Goal: Task Accomplishment & Management: Manage account settings

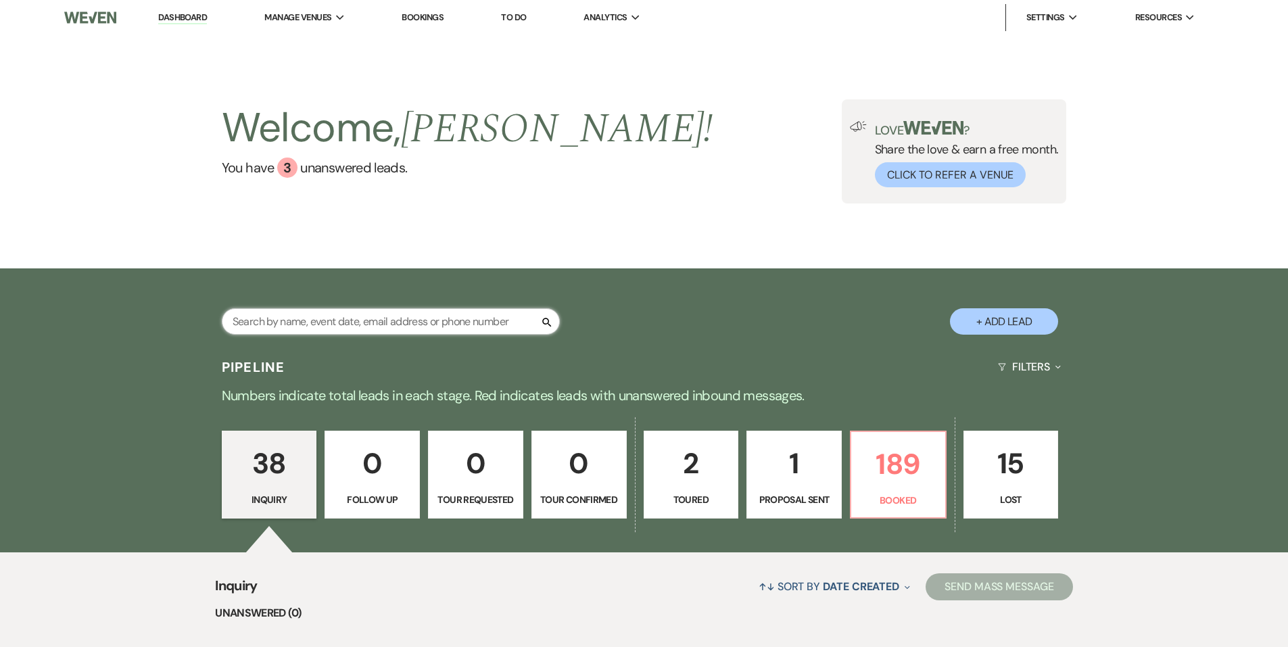
click at [443, 319] on input "text" at bounding box center [391, 321] width 338 height 26
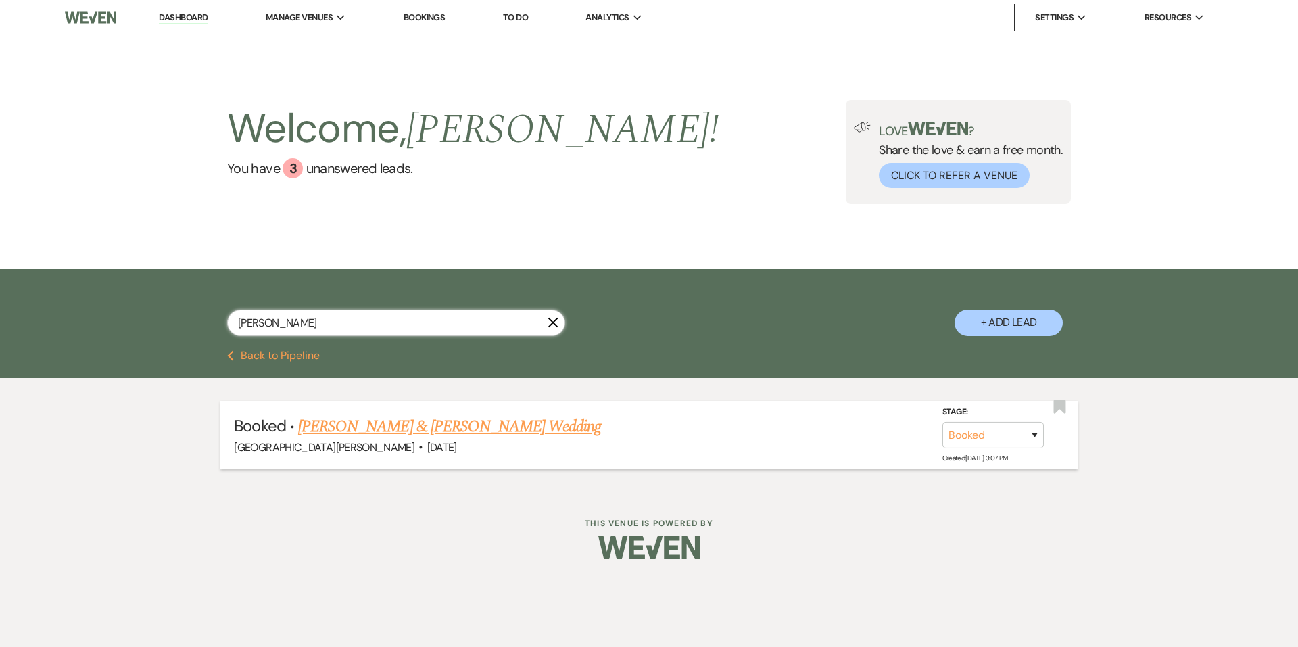
type input "[PERSON_NAME]"
click at [479, 415] on link "[PERSON_NAME] & [PERSON_NAME] Wedding" at bounding box center [449, 426] width 303 height 24
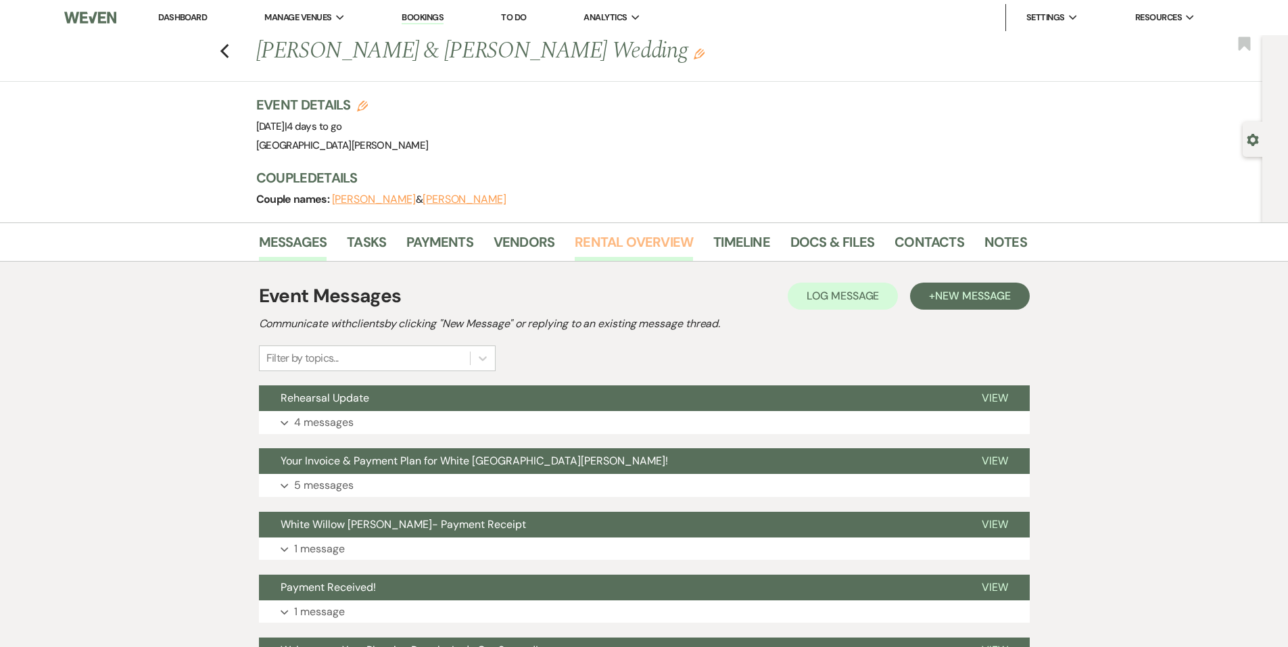
click at [618, 239] on link "Rental Overview" at bounding box center [634, 246] width 118 height 30
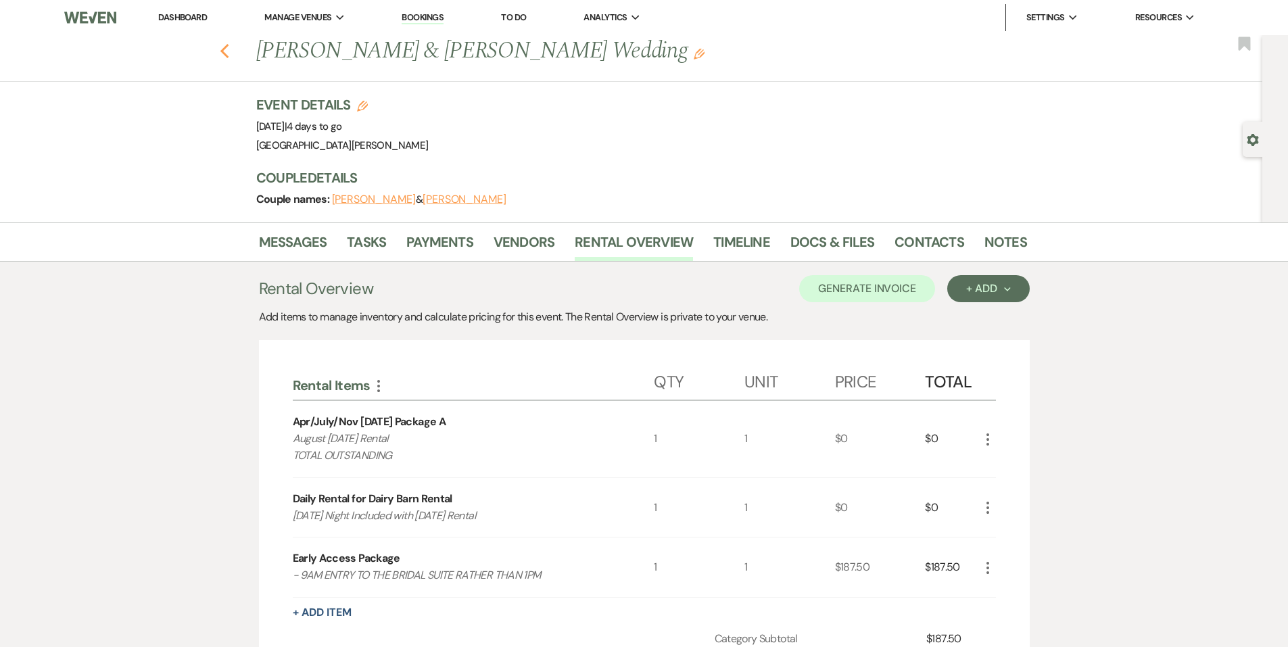
click at [227, 53] on use "button" at bounding box center [224, 51] width 9 height 15
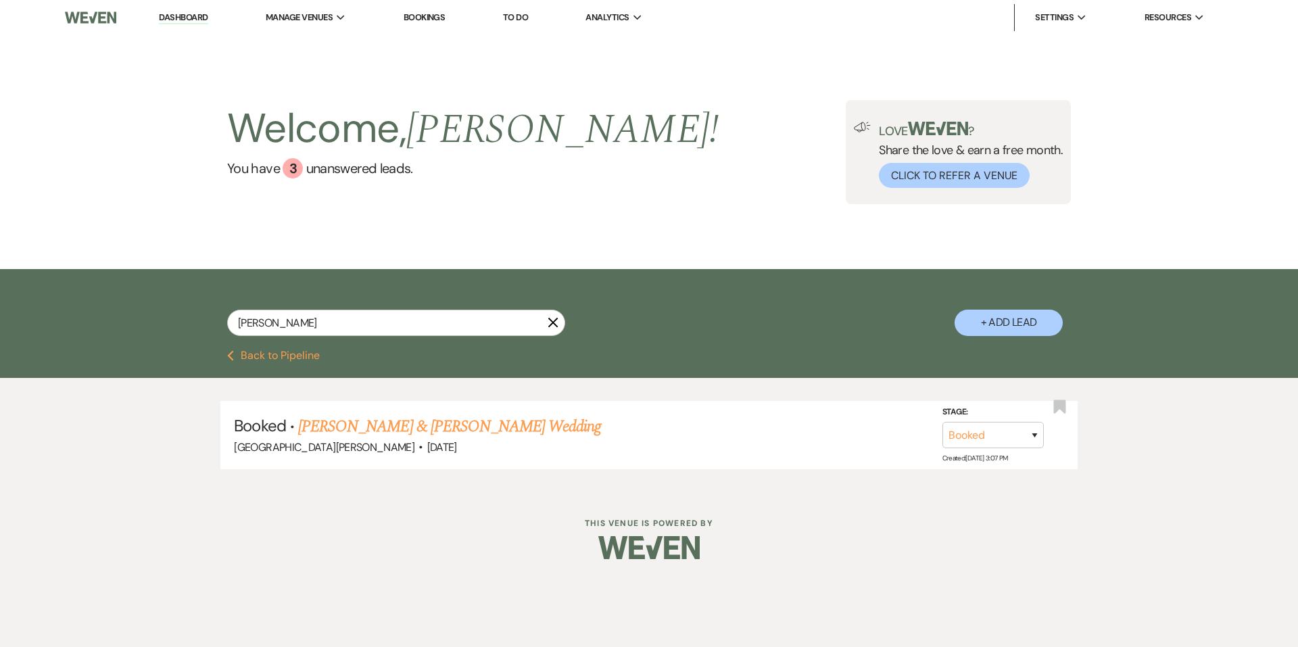
click at [554, 320] on icon "X" at bounding box center [553, 322] width 11 height 11
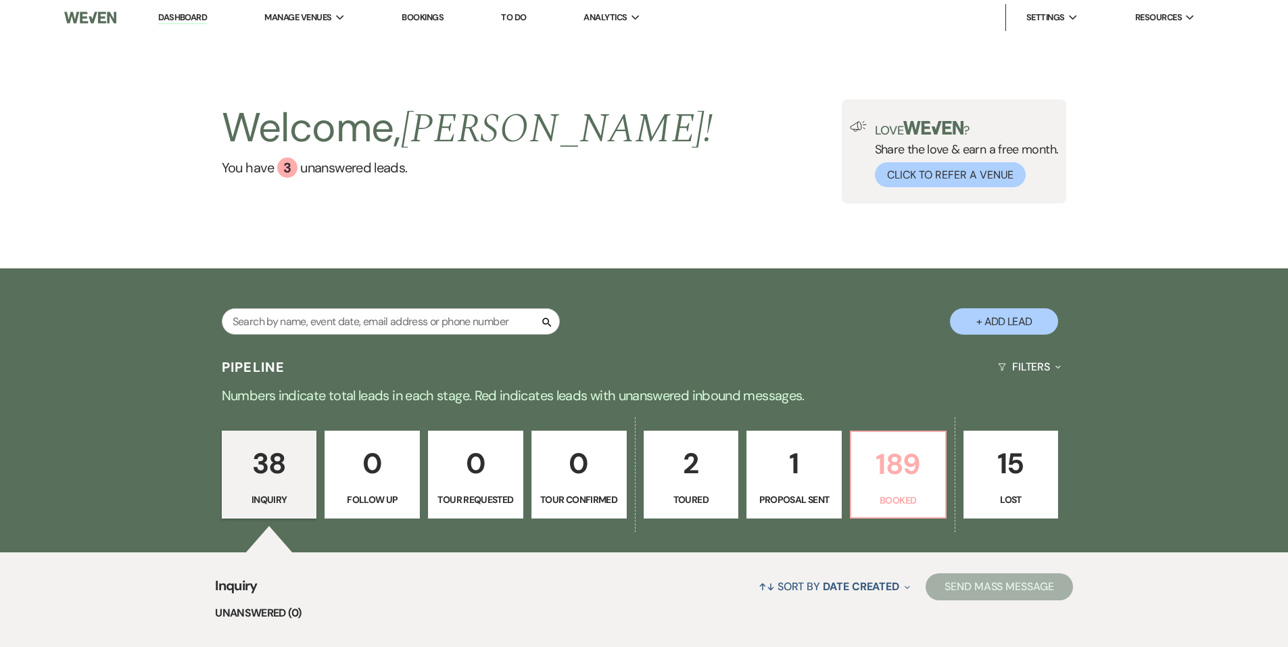
click at [921, 458] on p "189" at bounding box center [898, 463] width 78 height 45
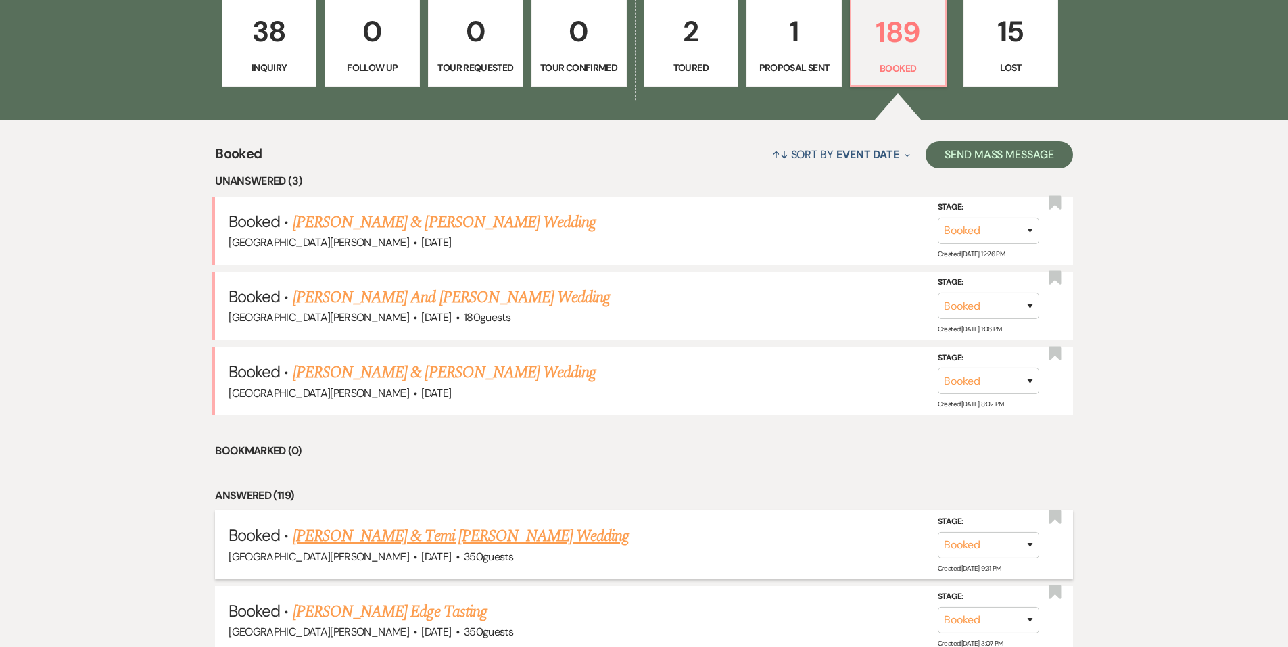
scroll to position [478, 0]
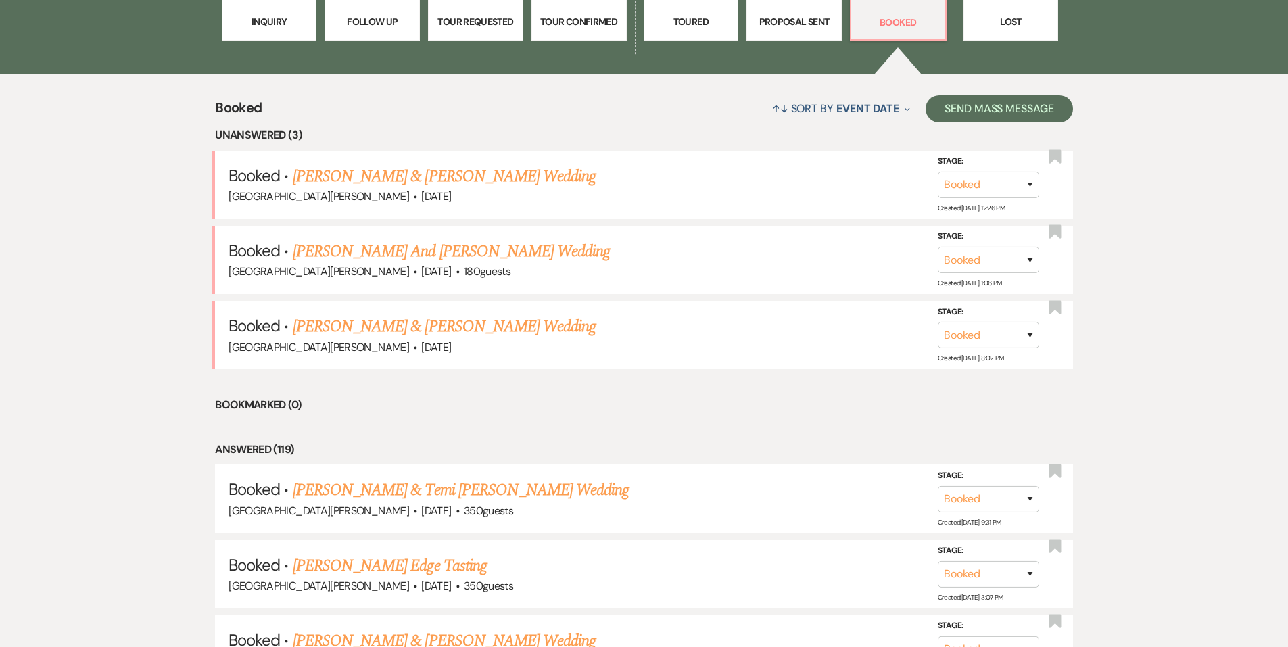
drag, startPoint x: 350, startPoint y: 487, endPoint x: 345, endPoint y: 479, distance: 9.7
click at [349, 489] on link "[PERSON_NAME] & Temi [PERSON_NAME] Wedding" at bounding box center [461, 490] width 337 height 24
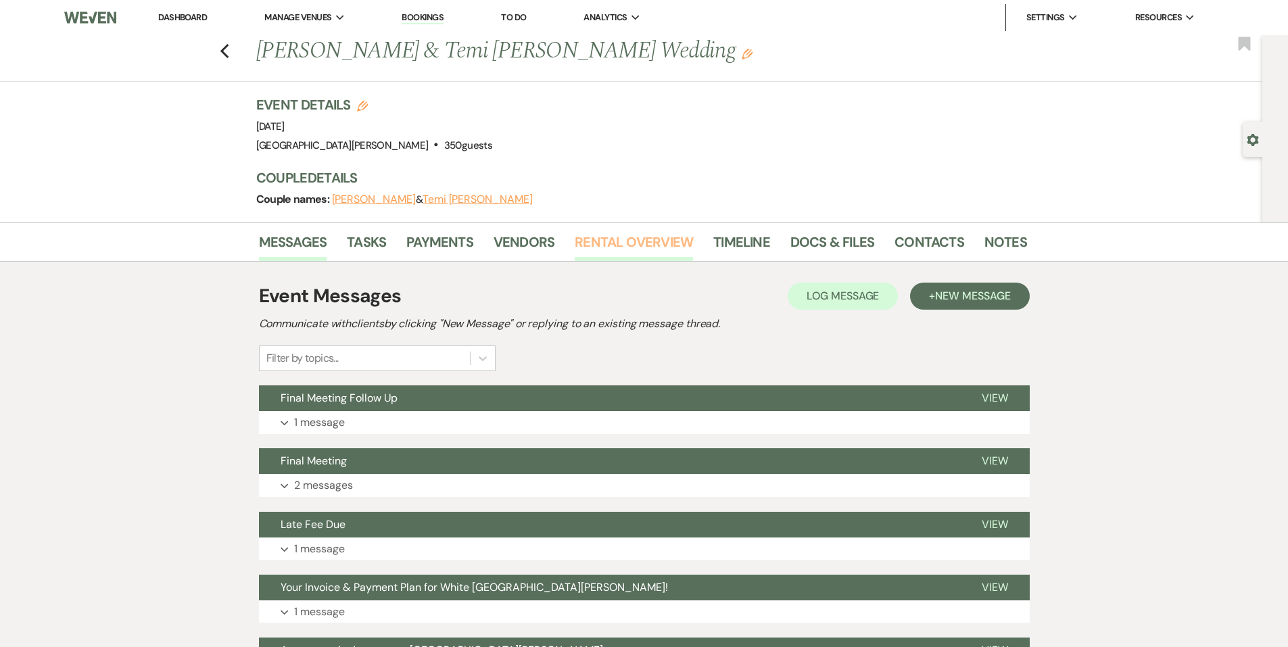
click at [634, 249] on link "Rental Overview" at bounding box center [634, 246] width 118 height 30
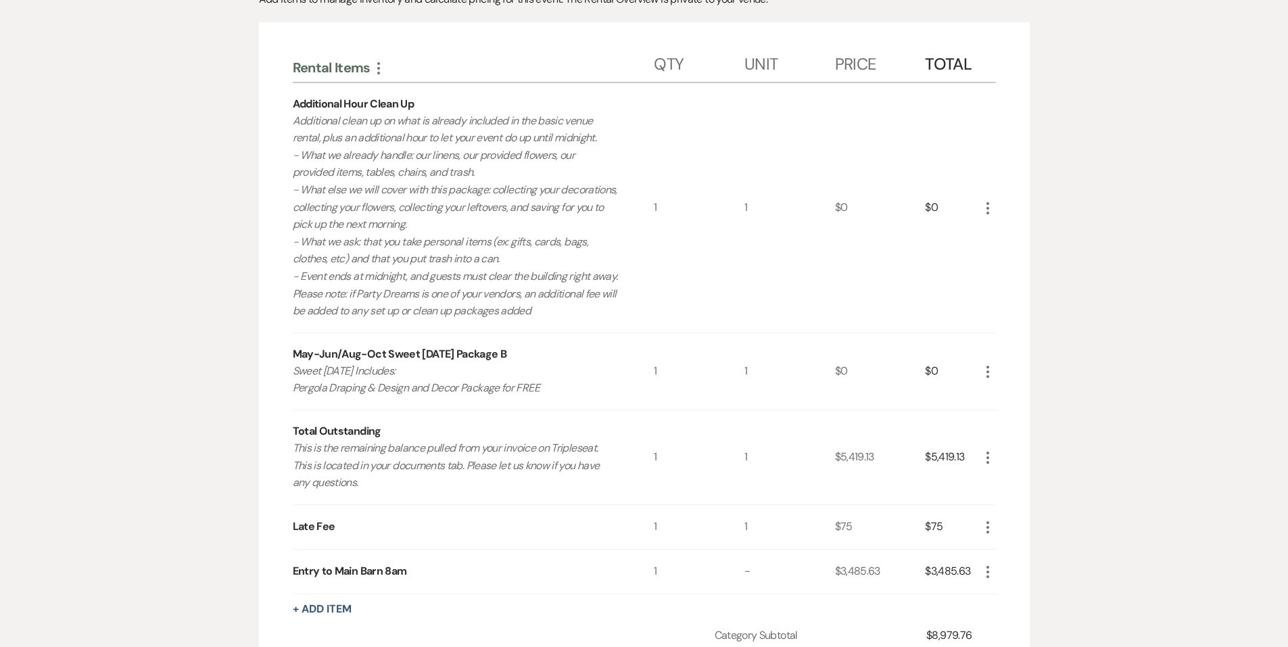
scroll to position [338, 0]
